Goal: Find specific page/section: Find specific page/section

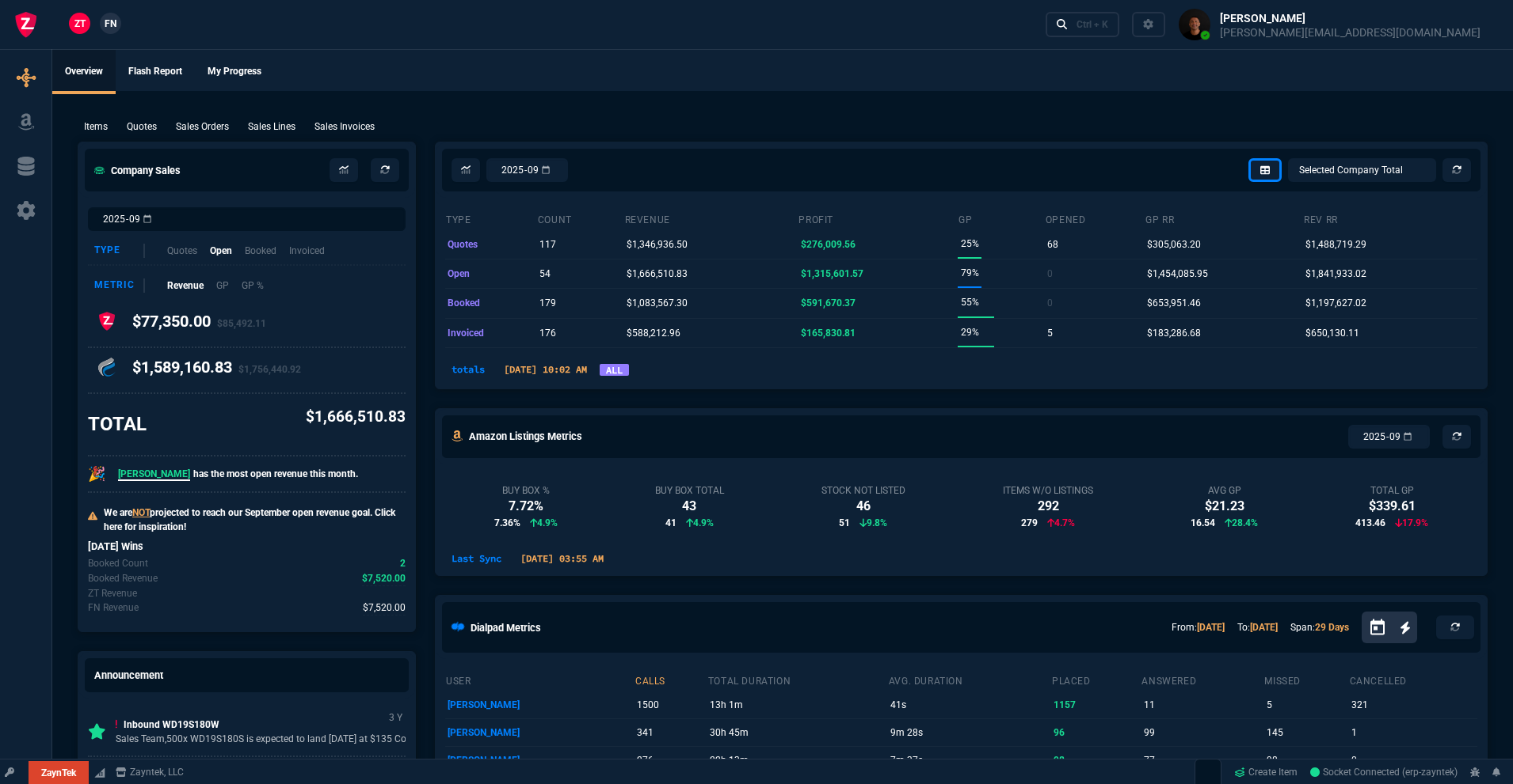
select select "18: totals"
select select
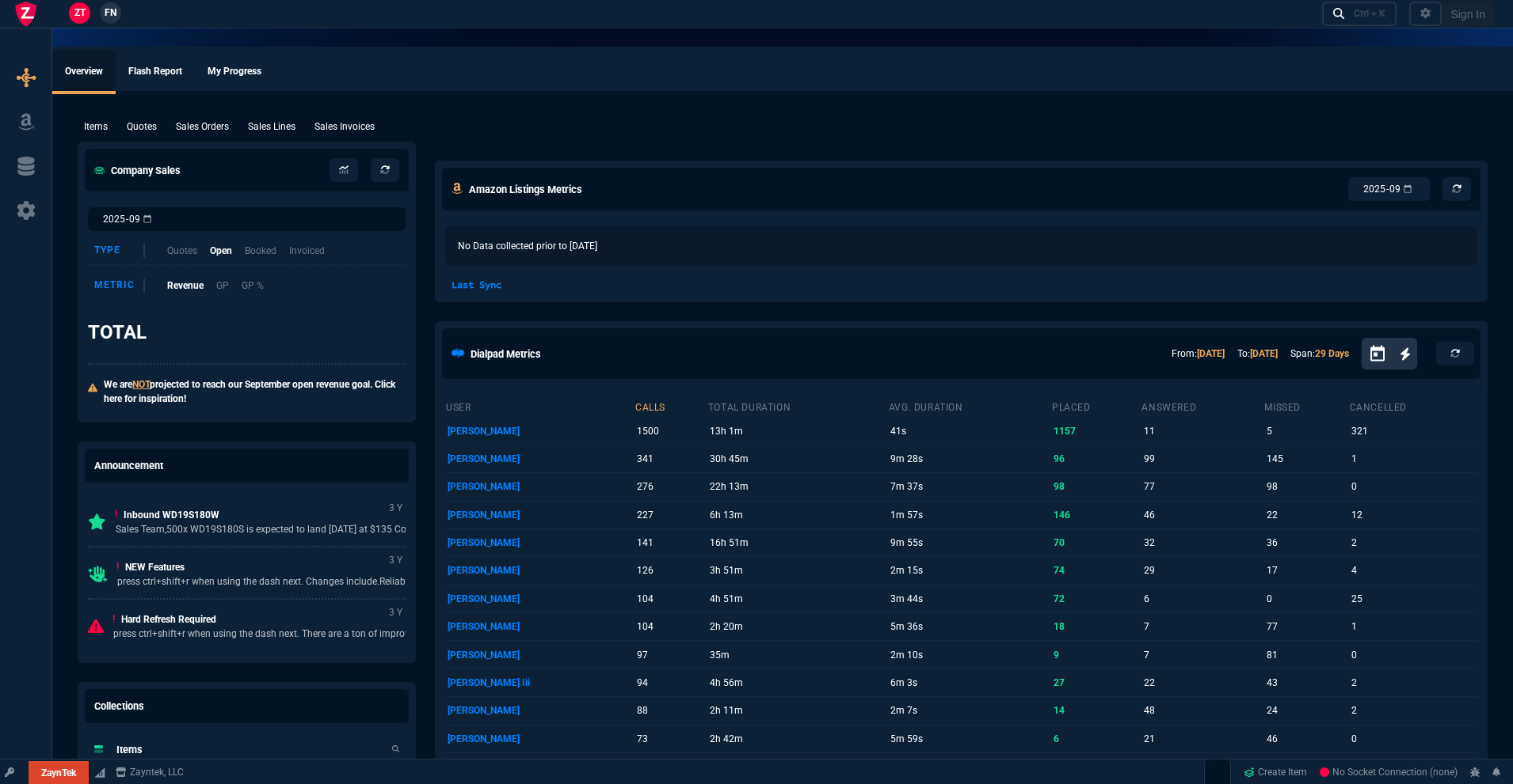
select select "18: totals"
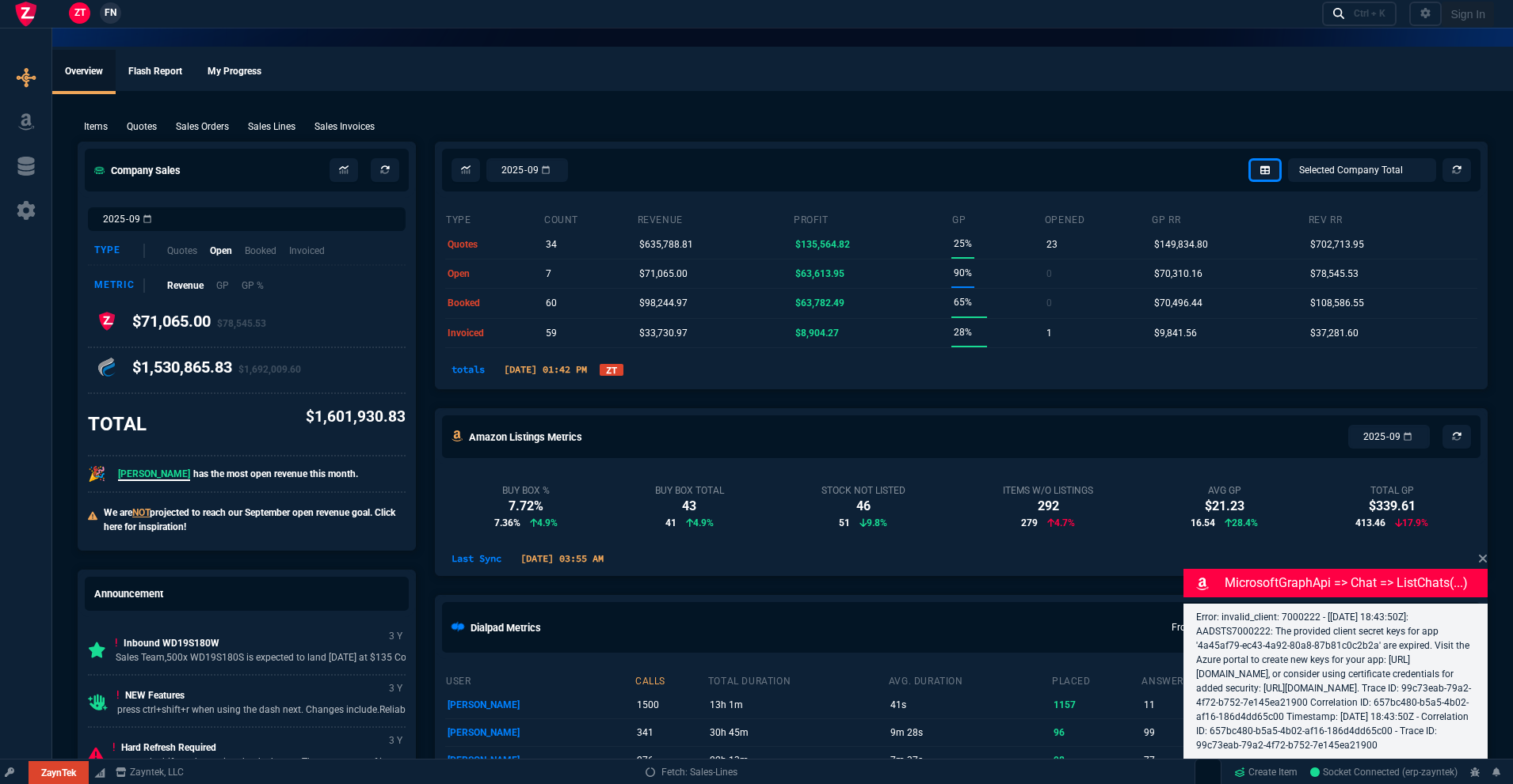
select select
